Goal: Task Accomplishment & Management: Manage account settings

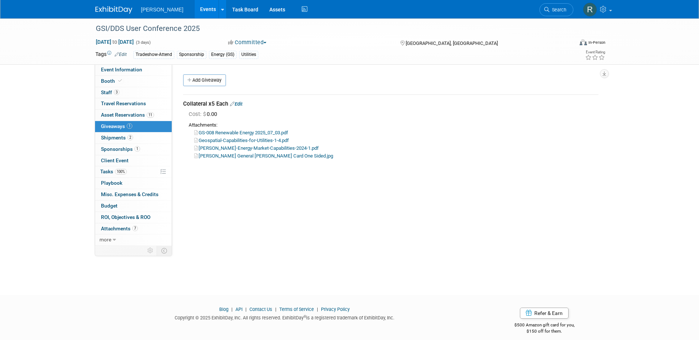
click at [298, 221] on div "Event Website: Edit [URL][DOMAIN_NAME] Event Venue Name: [GEOGRAPHIC_DATA] Even…" at bounding box center [388, 155] width 432 height 182
click at [226, 8] on link "Task Board" at bounding box center [244, 9] width 37 height 18
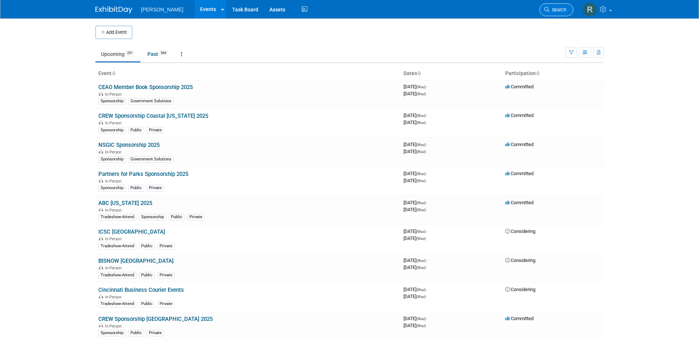
click at [552, 12] on span "Search" at bounding box center [557, 10] width 17 height 6
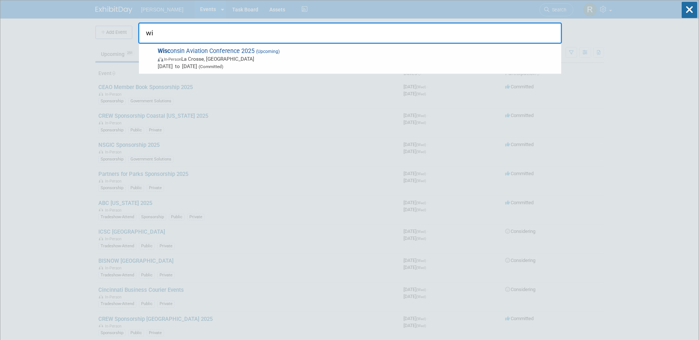
type input "w"
type input "Wiscon"
drag, startPoint x: 179, startPoint y: 34, endPoint x: 124, endPoint y: 35, distance: 54.5
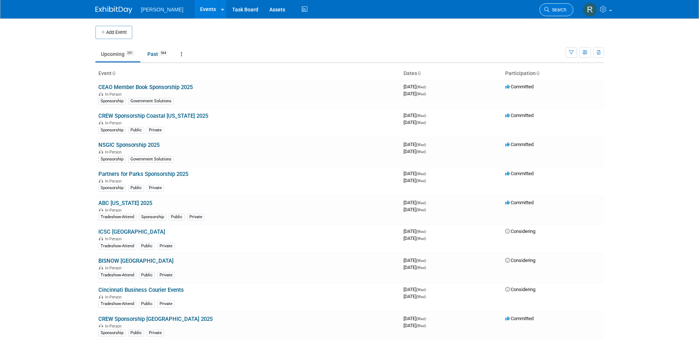
click at [556, 10] on span "Search" at bounding box center [557, 10] width 17 height 6
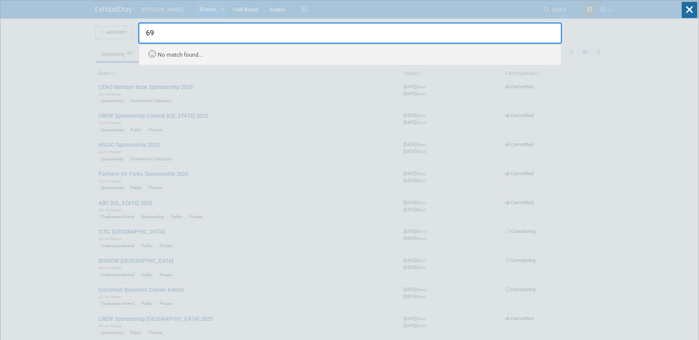
type input "6"
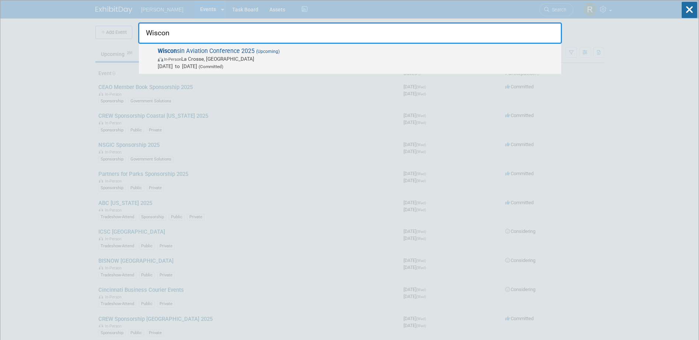
type input "Wiscon"
click at [207, 60] on span "In-Person La Crosse, [GEOGRAPHIC_DATA]" at bounding box center [358, 58] width 400 height 7
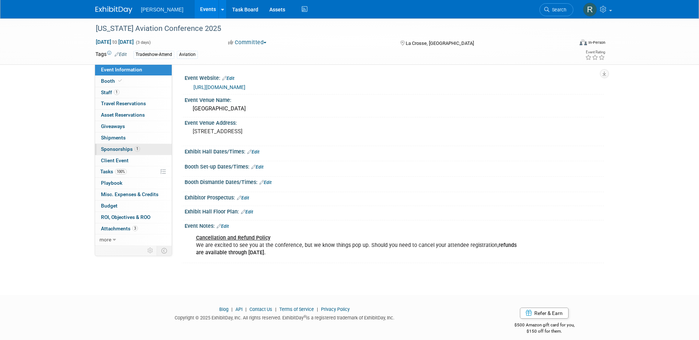
click at [120, 150] on span "Sponsorships 1" at bounding box center [120, 149] width 39 height 6
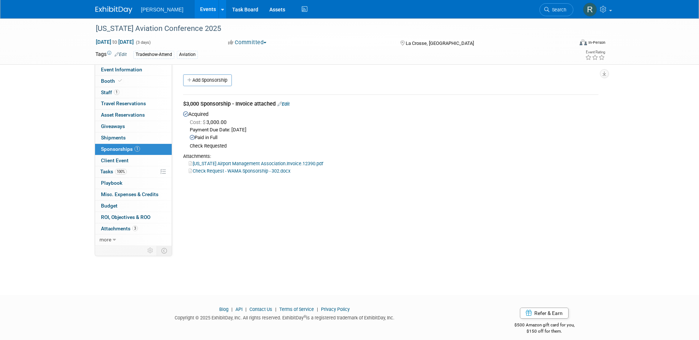
click at [226, 171] on link "Check Request - WAMA Sponsorship - 302.docx" at bounding box center [240, 171] width 102 height 6
click at [288, 102] on link "Edit" at bounding box center [283, 104] width 12 height 6
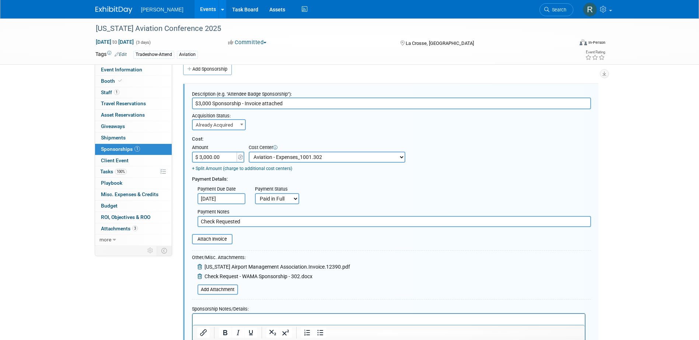
scroll to position [48, 0]
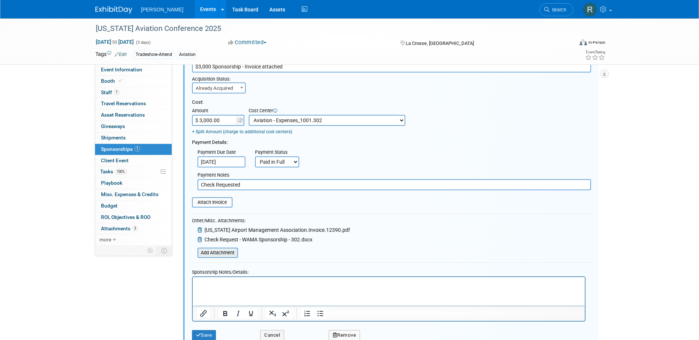
click at [221, 253] on input "file" at bounding box center [193, 253] width 88 height 9
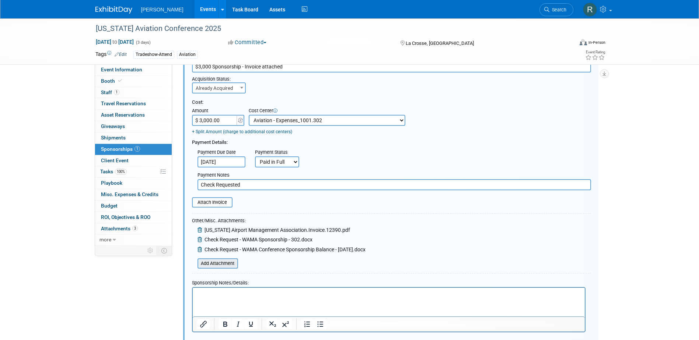
click at [222, 266] on input "file" at bounding box center [193, 263] width 88 height 9
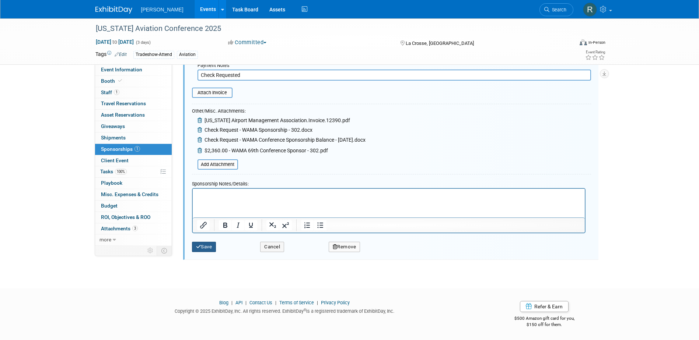
click at [203, 249] on button "Save" at bounding box center [204, 247] width 24 height 10
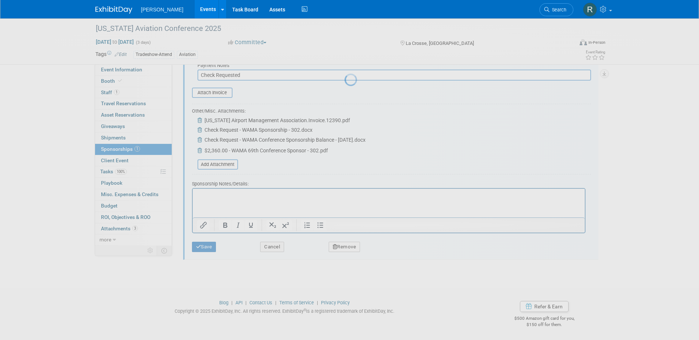
scroll to position [7, 0]
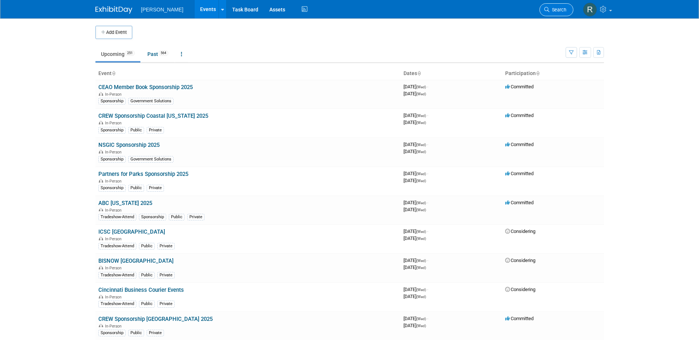
click at [550, 13] on link "Search" at bounding box center [556, 9] width 34 height 13
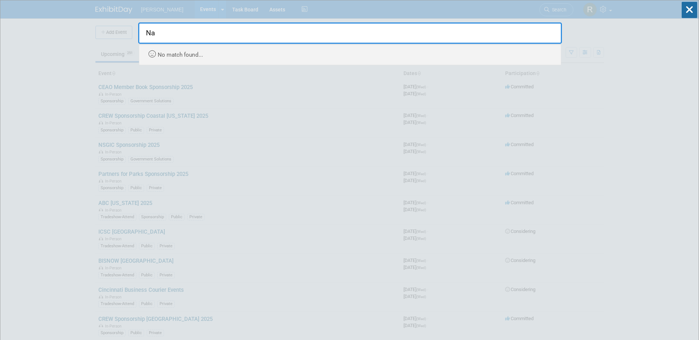
type input "N"
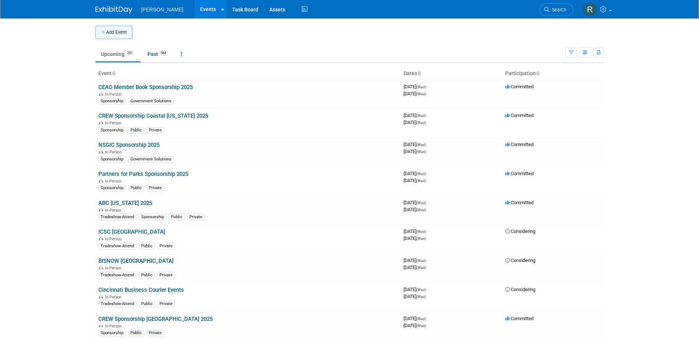
click at [112, 31] on button "Add Event" at bounding box center [113, 32] width 37 height 13
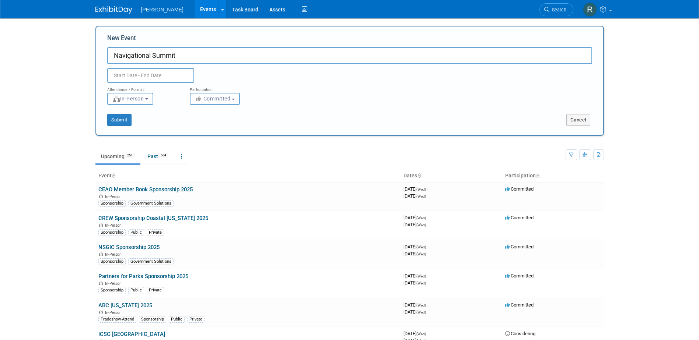
type input "Navigational Summit"
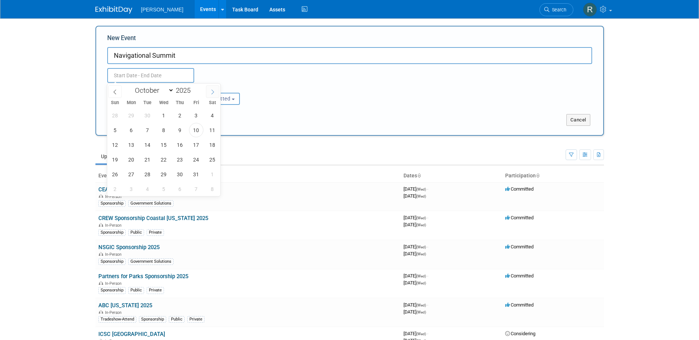
click at [213, 91] on icon at bounding box center [212, 91] width 3 height 5
select select "10"
click at [165, 158] on span "19" at bounding box center [163, 159] width 14 height 14
click at [167, 159] on span "19" at bounding box center [163, 159] width 14 height 14
type input "Nov 19, 2025 to Nov 19, 2025"
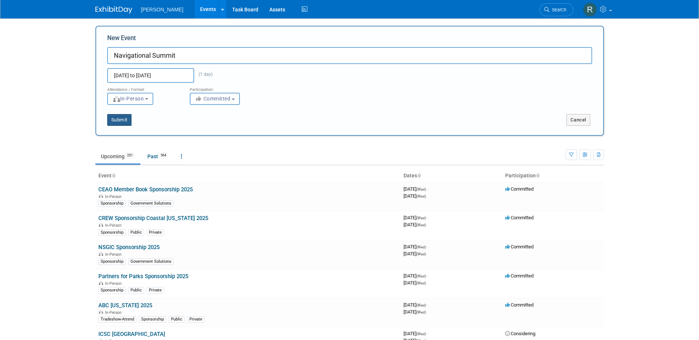
click at [115, 120] on button "Submit" at bounding box center [119, 120] width 24 height 12
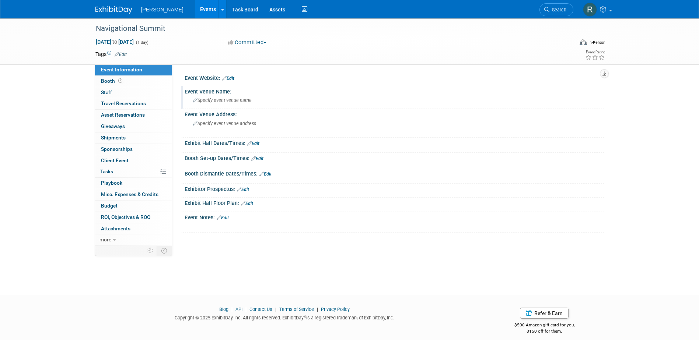
click at [216, 101] on span "Specify event venue name" at bounding box center [222, 101] width 59 height 6
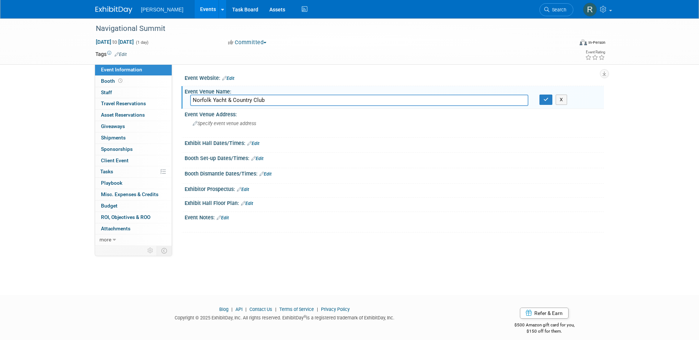
type input "Norfolk Yacht & Country Club"
click at [539, 95] on button "button" at bounding box center [545, 100] width 13 height 10
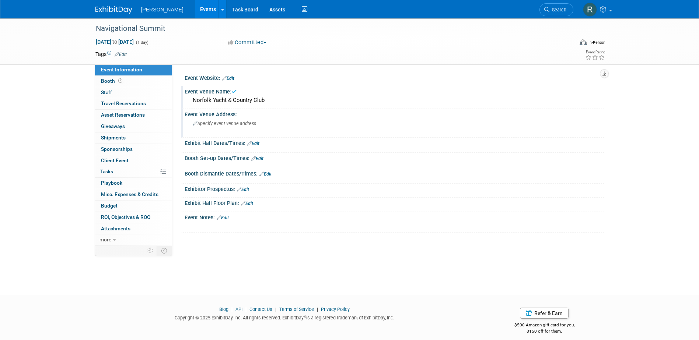
click at [208, 124] on span "Specify event venue address" at bounding box center [224, 124] width 63 height 6
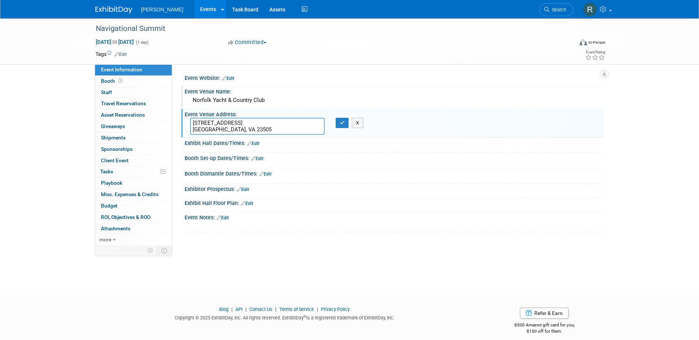
type textarea "7001 Hampton Blvd. Norfolk, VA 23505"
click at [335, 118] on button "button" at bounding box center [341, 123] width 13 height 10
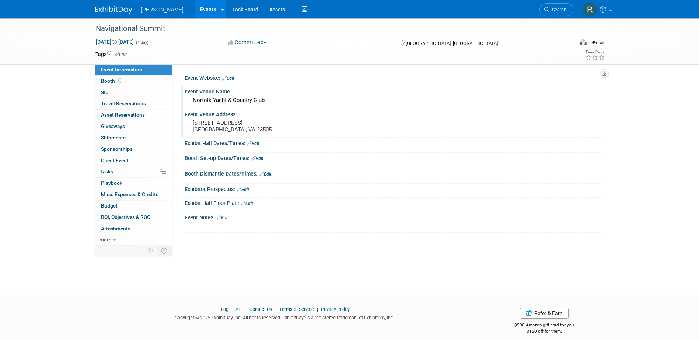
click at [256, 145] on link "Edit" at bounding box center [253, 143] width 12 height 5
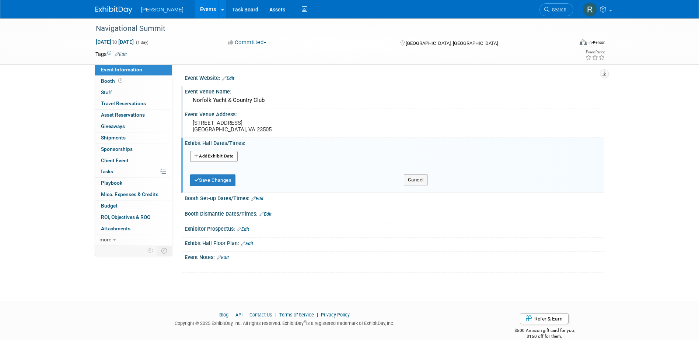
click at [220, 157] on button "Add Another Exhibit Date" at bounding box center [214, 156] width 48 height 11
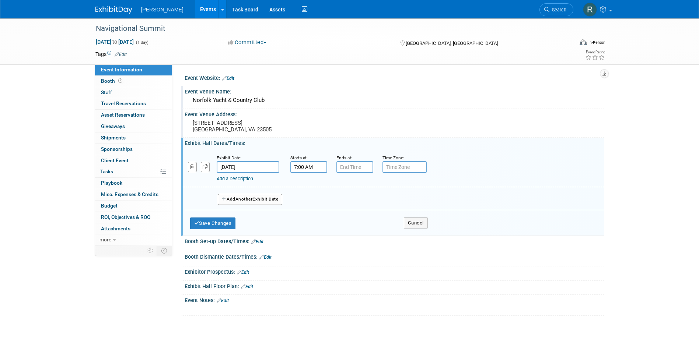
click at [316, 168] on input "7:00 AM" at bounding box center [308, 167] width 37 height 12
click at [308, 186] on span at bounding box center [307, 185] width 13 height 13
type input "9:00 AM"
click at [363, 236] on span at bounding box center [362, 234] width 50 height 13
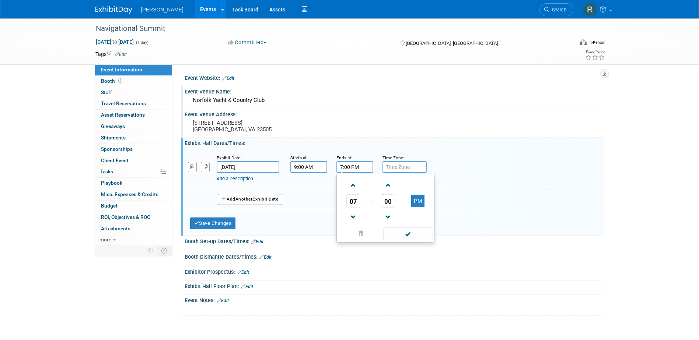
click at [360, 168] on input "7:00 PM" at bounding box center [354, 167] width 37 height 12
click at [351, 213] on span at bounding box center [353, 217] width 13 height 13
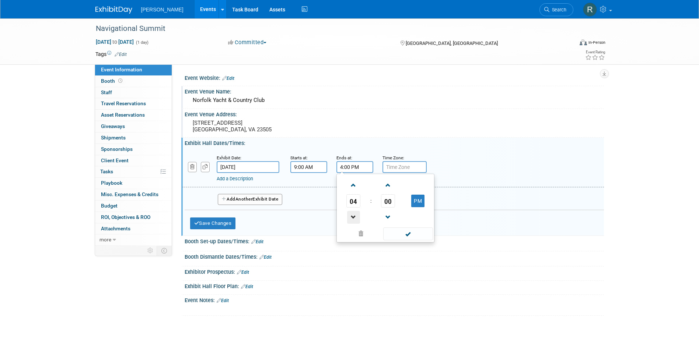
type input "3:00 PM"
click at [392, 231] on span at bounding box center [408, 234] width 50 height 13
click at [399, 167] on input "text" at bounding box center [404, 167] width 44 height 12
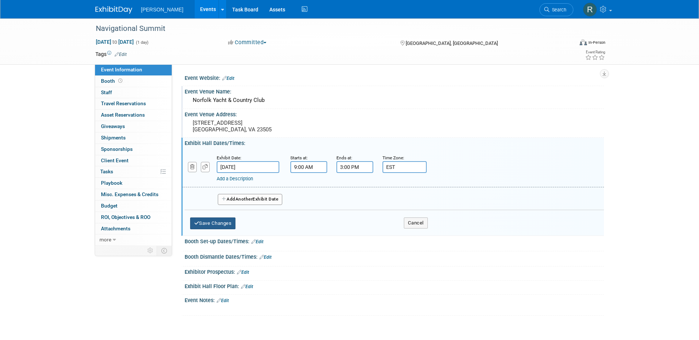
type input "EST"
click at [224, 228] on button "Save Changes" at bounding box center [213, 224] width 46 height 12
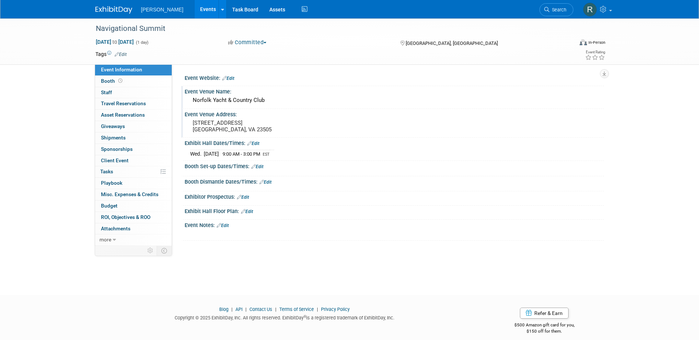
click at [122, 55] on link "Edit" at bounding box center [121, 54] width 12 height 5
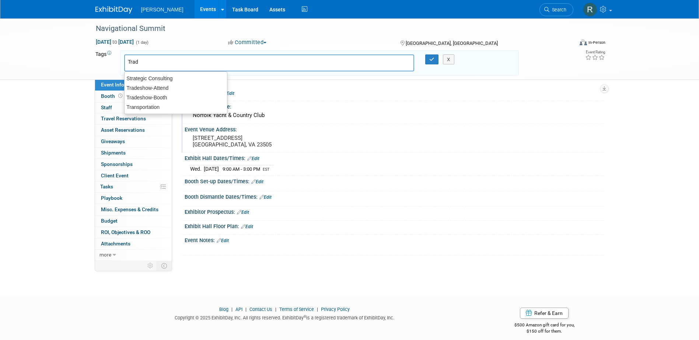
type input "Trade"
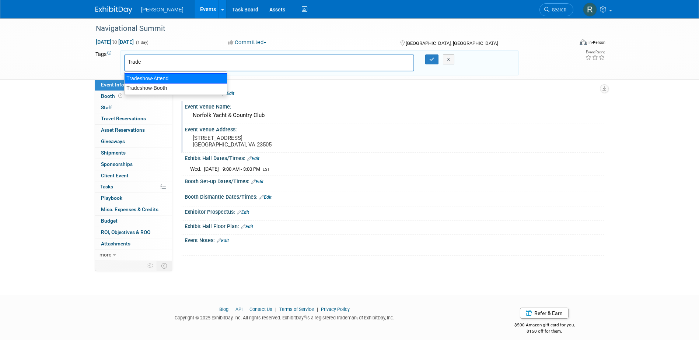
click at [134, 78] on div "Tradeshow-Attend" at bounding box center [175, 78] width 103 height 10
type input "Tradeshow-Attend"
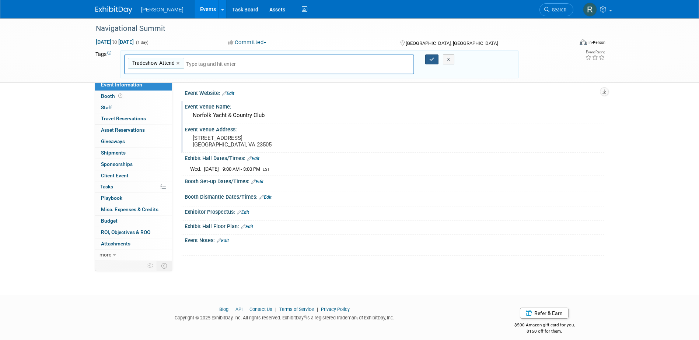
click at [433, 61] on icon "button" at bounding box center [431, 59] width 5 height 5
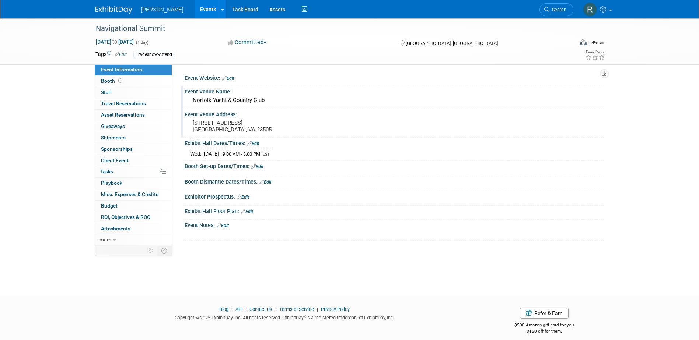
drag, startPoint x: 124, startPoint y: 152, endPoint x: 131, endPoint y: 148, distance: 7.6
click at [124, 152] on link "0 Sponsorships 0" at bounding box center [133, 149] width 77 height 11
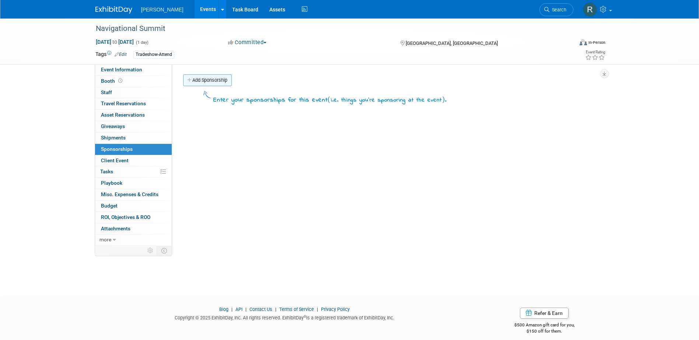
click at [217, 84] on link "Add Sponsorship" at bounding box center [207, 80] width 49 height 12
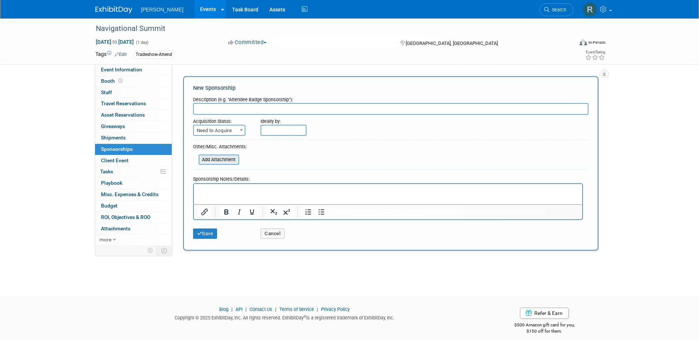
click at [221, 162] on input "file" at bounding box center [195, 159] width 88 height 9
click at [278, 231] on button "Cancel" at bounding box center [272, 234] width 24 height 10
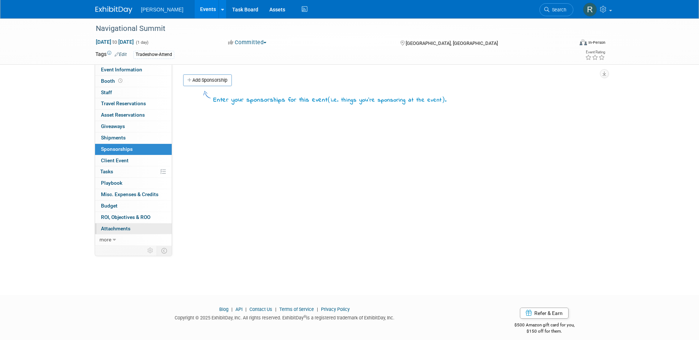
click at [123, 229] on span "Attachments 0" at bounding box center [115, 229] width 29 height 6
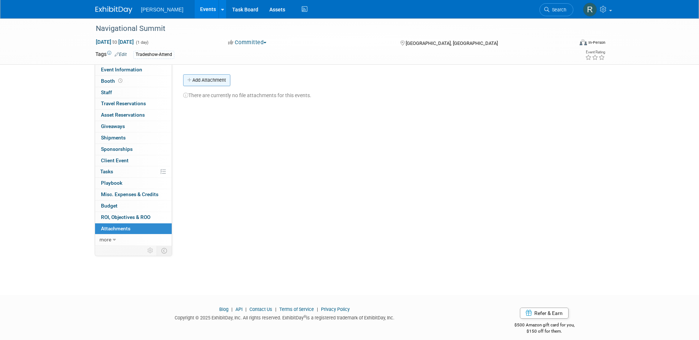
click at [198, 81] on button "Add Attachment" at bounding box center [206, 80] width 47 height 12
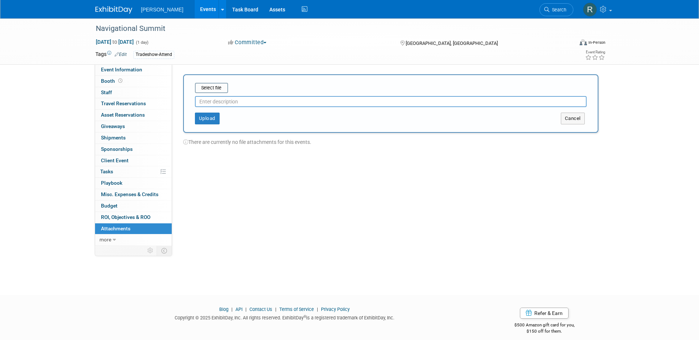
click at [205, 97] on input "text" at bounding box center [390, 101] width 391 height 11
type input "Sponsorship Opportunities"
click at [206, 89] on input "file" at bounding box center [184, 88] width 88 height 9
click at [210, 113] on button "Upload" at bounding box center [207, 116] width 25 height 12
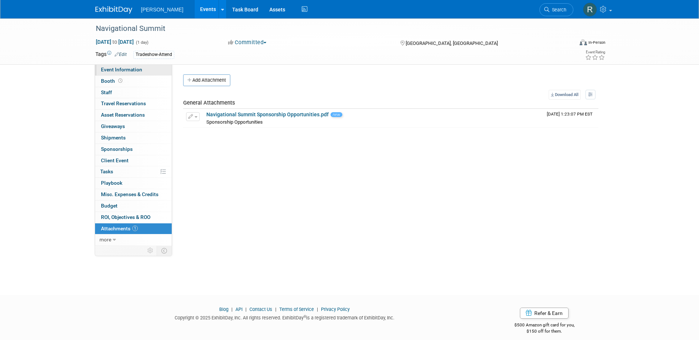
click at [127, 69] on span "Event Information" at bounding box center [121, 70] width 41 height 6
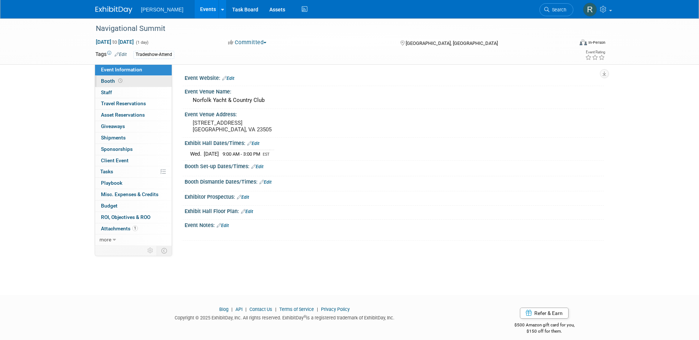
click at [129, 82] on link "Booth" at bounding box center [133, 81] width 77 height 11
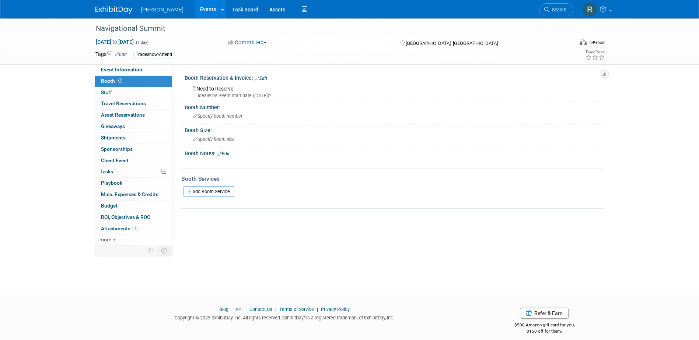
drag, startPoint x: 265, startPoint y: 78, endPoint x: 259, endPoint y: 81, distance: 7.3
click at [265, 78] on link "Edit" at bounding box center [261, 78] width 12 height 5
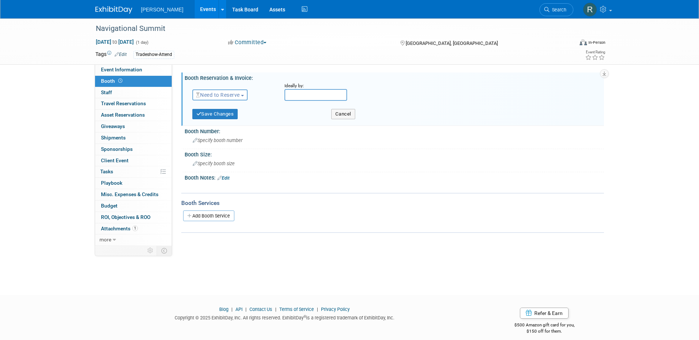
click at [237, 93] on span "Need to Reserve" at bounding box center [218, 95] width 44 height 6
click at [233, 125] on link "No Reservation Required" at bounding box center [232, 128] width 79 height 10
click at [222, 110] on button "Save Changes" at bounding box center [215, 114] width 46 height 10
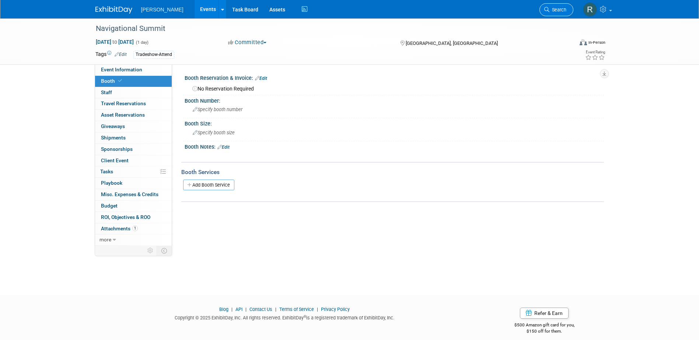
click at [551, 9] on span "Search" at bounding box center [557, 10] width 17 height 6
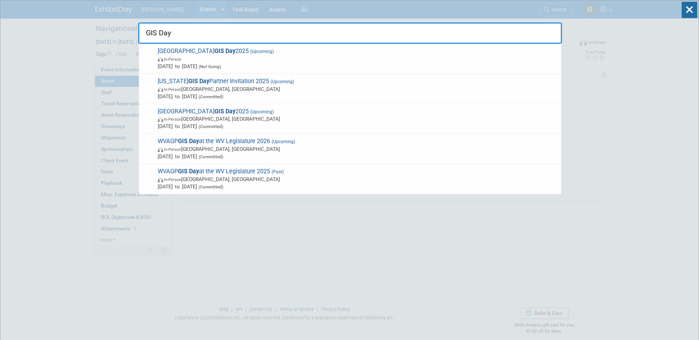
drag, startPoint x: 174, startPoint y: 32, endPoint x: 141, endPoint y: 32, distance: 32.8
click at [141, 32] on input "GIS Day" at bounding box center [349, 32] width 423 height 21
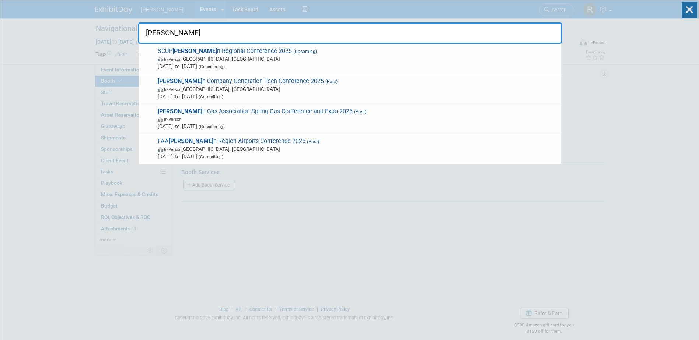
type input "Southern"
drag, startPoint x: 179, startPoint y: 35, endPoint x: 133, endPoint y: 32, distance: 46.1
